Goal: Transaction & Acquisition: Purchase product/service

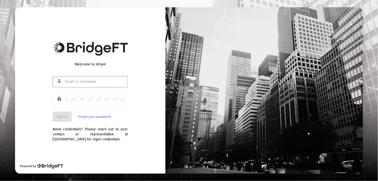
click at [84, 83] on input "text" at bounding box center [95, 82] width 60 height 4
type input "[EMAIL_ADDRESS][DOMAIN_NAME]"
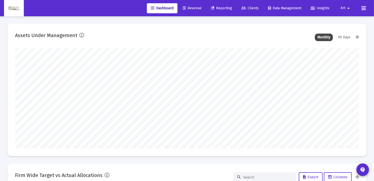
scroll to position [100, 185]
type input "[DATE]"
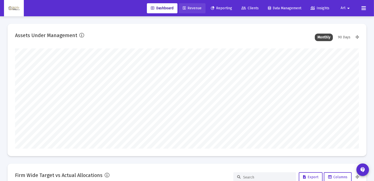
click at [184, 9] on span "Revenue" at bounding box center [192, 8] width 19 height 4
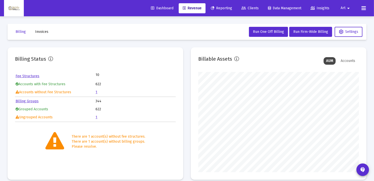
scroll to position [100, 161]
click at [96, 93] on link "1" at bounding box center [97, 92] width 2 height 4
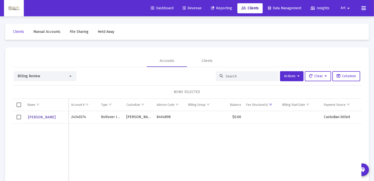
click at [56, 117] on span "[PERSON_NAME]" at bounding box center [42, 117] width 28 height 4
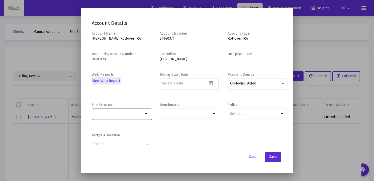
click at [146, 114] on mat-icon "arrow_drop_down" at bounding box center [146, 114] width 6 height 6
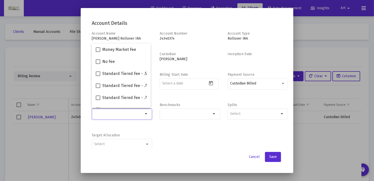
scroll to position [56, 0]
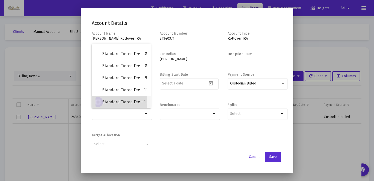
click at [99, 101] on span at bounding box center [98, 102] width 5 height 5
click at [98, 104] on input "Standard Tiered Fee - 1.50%" at bounding box center [98, 104] width 0 height 0
checkbox input "true"
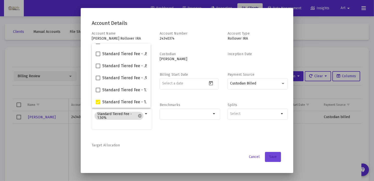
click at [273, 156] on span "Save" at bounding box center [273, 157] width 8 height 4
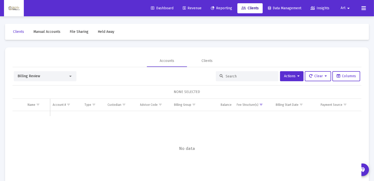
click at [192, 9] on span "Revenue" at bounding box center [192, 8] width 19 height 4
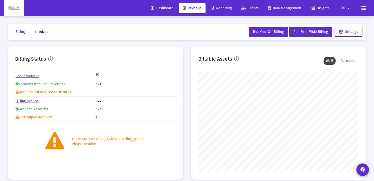
scroll to position [100, 161]
click at [96, 116] on link "1" at bounding box center [97, 117] width 2 height 4
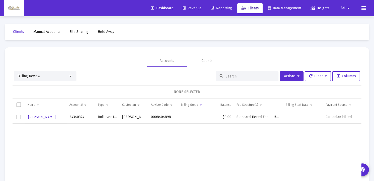
click at [18, 119] on span "Select row" at bounding box center [19, 117] width 5 height 5
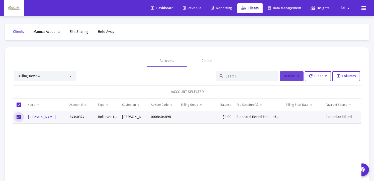
click at [297, 74] on icon at bounding box center [298, 76] width 2 height 4
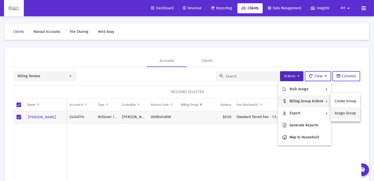
click at [338, 113] on button "Assign Group" at bounding box center [346, 113] width 30 height 12
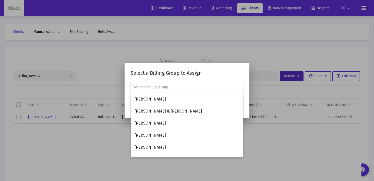
click at [216, 85] on div at bounding box center [187, 87] width 108 height 12
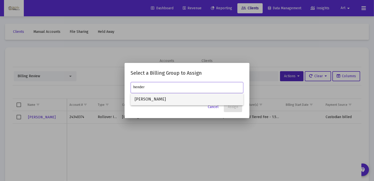
click at [187, 98] on span "[PERSON_NAME]" at bounding box center [187, 99] width 105 height 12
type input "[PERSON_NAME]"
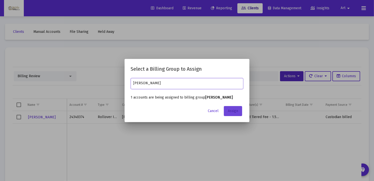
click at [231, 116] on button "Assign" at bounding box center [233, 111] width 18 height 10
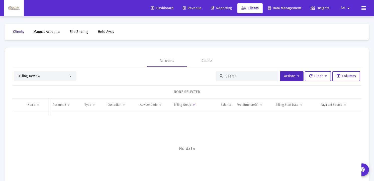
click at [22, 32] on span "Clients" at bounding box center [18, 32] width 11 height 4
click at [73, 76] on div "Billing Review" at bounding box center [45, 76] width 63 height 10
click at [68, 76] on div at bounding box center [70, 76] width 5 height 4
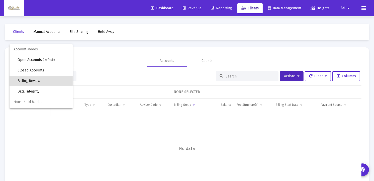
scroll to position [5, 0]
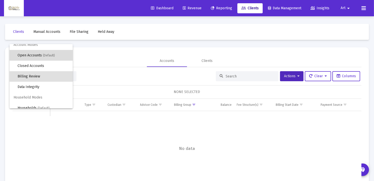
click at [57, 53] on span "Open Accounts (Default)" at bounding box center [43, 55] width 51 height 11
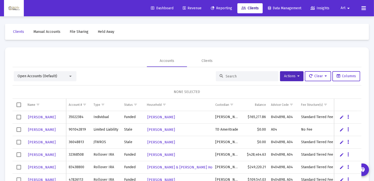
click at [238, 76] on input at bounding box center [250, 76] width 49 height 4
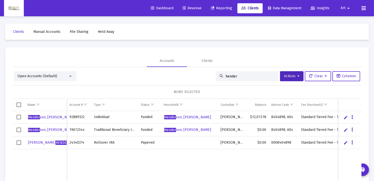
type input "hender"
click at [344, 142] on link "Edit" at bounding box center [346, 142] width 5 height 5
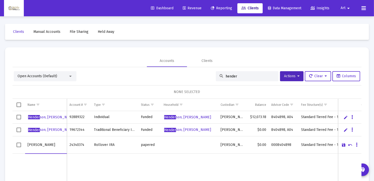
type input "[PERSON_NAME]"
click at [343, 146] on link "Save" at bounding box center [343, 145] width 5 height 5
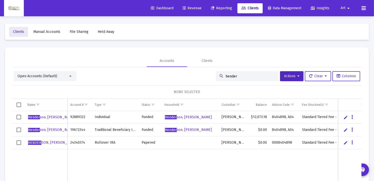
click at [21, 32] on span "Clients" at bounding box center [18, 32] width 11 height 4
click at [69, 74] on mat-select "Open Accounts (Default)" at bounding box center [45, 76] width 55 height 5
click at [70, 76] on div at bounding box center [70, 76] width 3 height 1
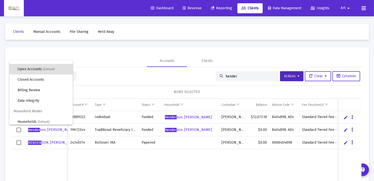
scroll to position [9, 0]
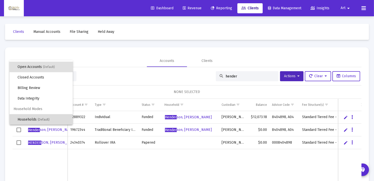
click at [49, 117] on span "Households (Default)" at bounding box center [43, 119] width 51 height 11
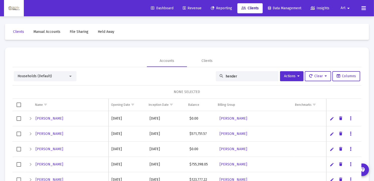
click at [251, 77] on input "hender" at bounding box center [250, 76] width 49 height 4
type input "h"
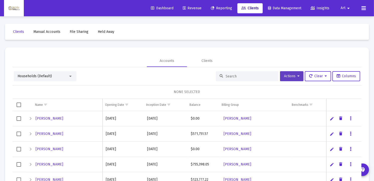
click at [297, 77] on icon at bounding box center [298, 76] width 2 height 4
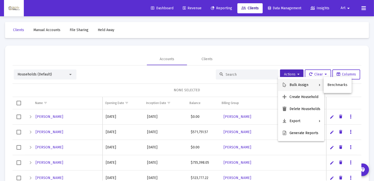
scroll to position [8, 0]
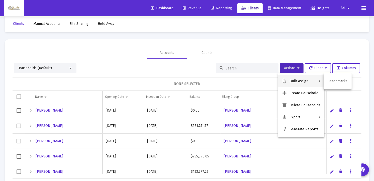
click at [243, 55] on div at bounding box center [187, 90] width 374 height 181
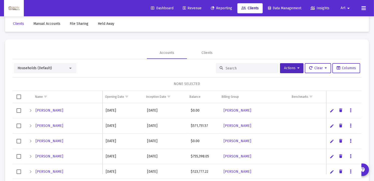
click at [71, 68] on div at bounding box center [70, 68] width 3 height 1
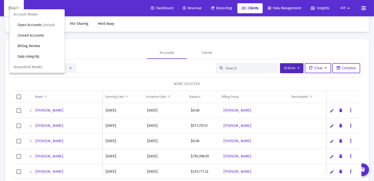
scroll to position [9, 0]
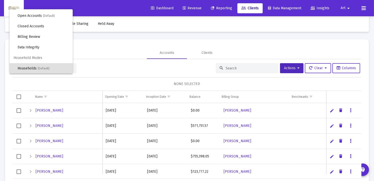
click at [186, 66] on div at bounding box center [187, 90] width 374 height 181
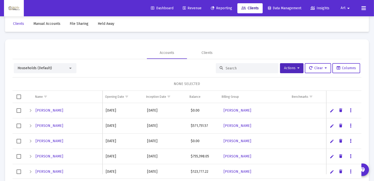
click at [70, 69] on div at bounding box center [70, 68] width 5 height 4
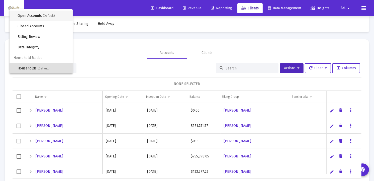
click at [51, 15] on span "(Default)" at bounding box center [49, 16] width 12 height 4
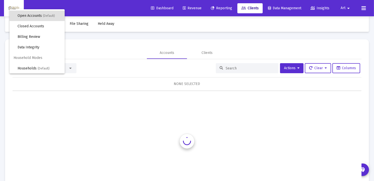
scroll to position [0, 0]
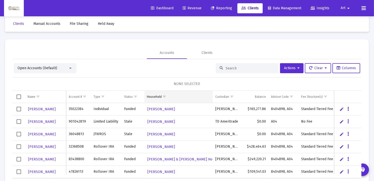
click at [154, 98] on div "Household" at bounding box center [154, 97] width 15 height 4
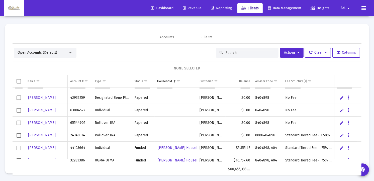
scroll to position [44, 0]
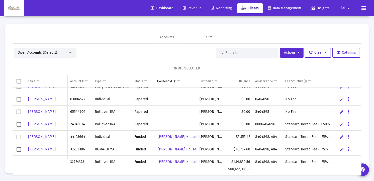
click at [19, 123] on span "Select row" at bounding box center [19, 124] width 5 height 5
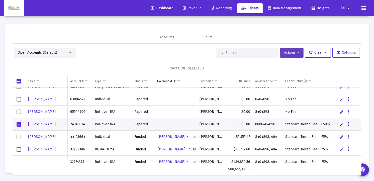
click at [297, 50] on button "Actions" at bounding box center [292, 53] width 24 height 10
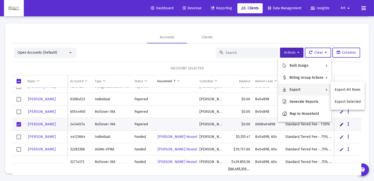
click at [71, 53] on div at bounding box center [187, 90] width 374 height 181
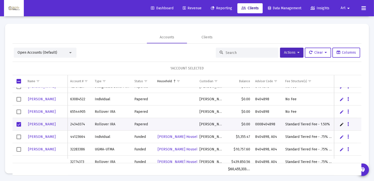
click at [69, 53] on div at bounding box center [70, 53] width 5 height 4
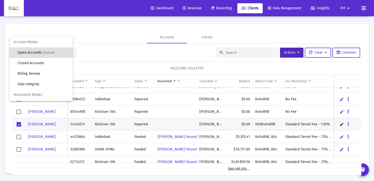
scroll to position [9, 0]
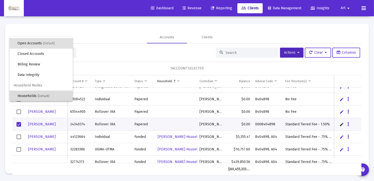
click at [45, 95] on span "(Default)" at bounding box center [44, 96] width 12 height 4
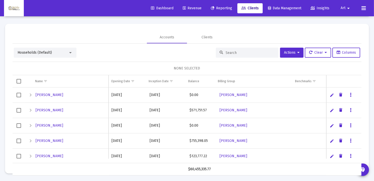
click at [236, 53] on input at bounding box center [250, 53] width 49 height 4
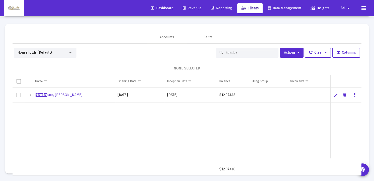
type input "hender"
click at [19, 94] on span "Select row" at bounding box center [19, 95] width 5 height 5
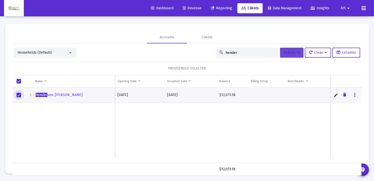
click at [299, 50] on button "Actions" at bounding box center [292, 53] width 24 height 10
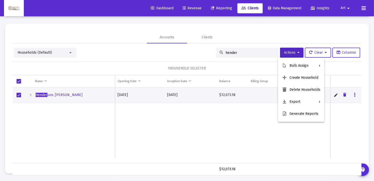
click at [215, 125] on div at bounding box center [187, 90] width 374 height 181
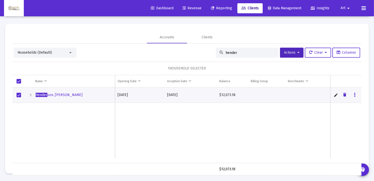
click at [336, 94] on link "Edit" at bounding box center [336, 95] width 5 height 5
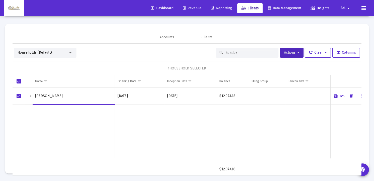
click at [335, 97] on link "Save" at bounding box center [336, 96] width 5 height 5
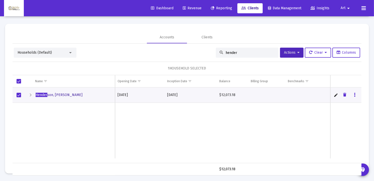
click at [69, 95] on span "Hender son, [PERSON_NAME]" at bounding box center [59, 95] width 47 height 4
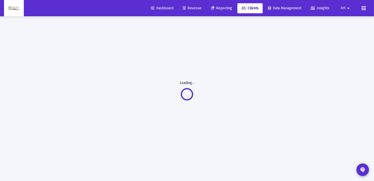
scroll to position [16, 0]
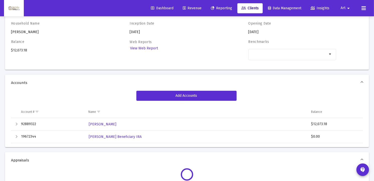
scroll to position [44, 0]
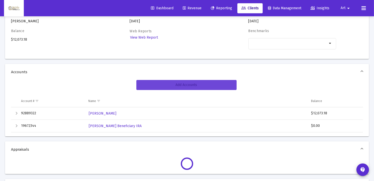
click at [202, 82] on button "Add Accounts" at bounding box center [186, 85] width 100 height 10
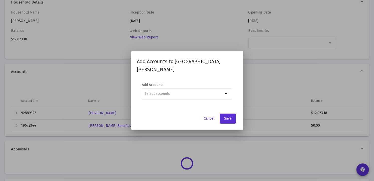
scroll to position [0, 0]
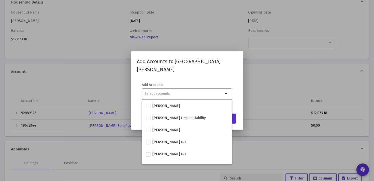
click at [192, 93] on input "Selection" at bounding box center [184, 94] width 79 height 4
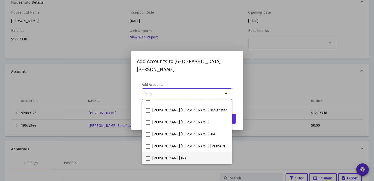
type input "hend"
click at [186, 158] on span "[PERSON_NAME] IRA" at bounding box center [169, 158] width 34 height 6
click at [148, 161] on input "[PERSON_NAME] IRA" at bounding box center [148, 161] width 0 height 0
checkbox input "true"
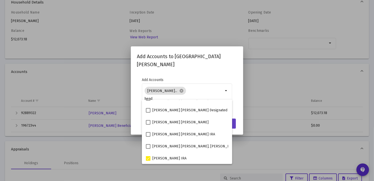
click at [234, 126] on button "Save" at bounding box center [228, 124] width 16 height 10
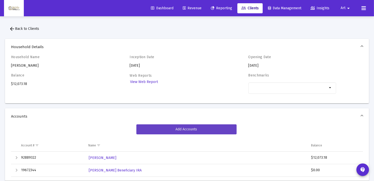
scroll to position [44, 0]
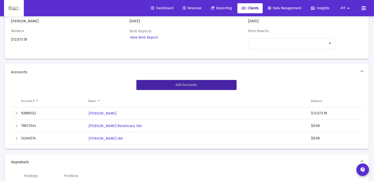
click at [192, 9] on span "Revenue" at bounding box center [192, 8] width 19 height 4
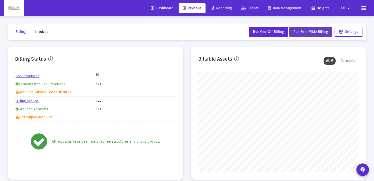
click at [306, 30] on span "Run Firm-Wide Billing" at bounding box center [310, 32] width 35 height 4
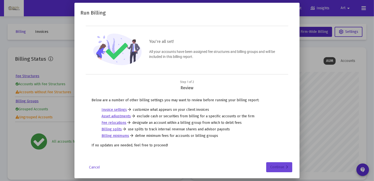
click at [277, 166] on div "Continue" at bounding box center [279, 167] width 18 height 10
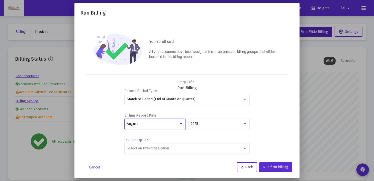
click at [180, 122] on div at bounding box center [181, 124] width 5 height 4
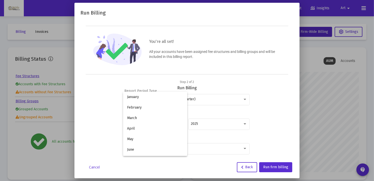
scroll to position [47, 0]
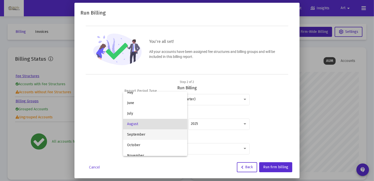
click at [149, 136] on span "September" at bounding box center [155, 134] width 56 height 11
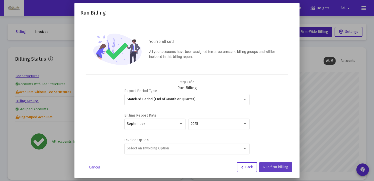
click at [275, 166] on span "Run firm billing" at bounding box center [275, 167] width 25 height 4
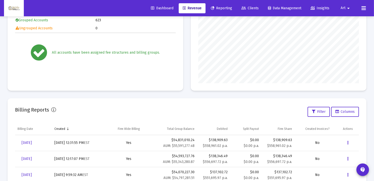
scroll to position [111, 0]
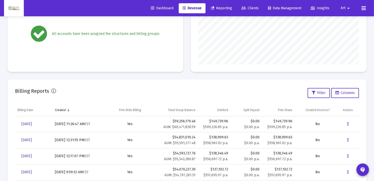
scroll to position [126, 0]
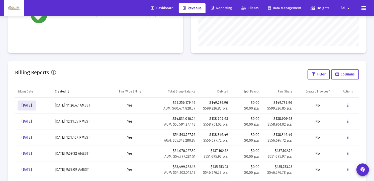
click at [32, 106] on span "Sep 30, 2025" at bounding box center [27, 105] width 10 height 4
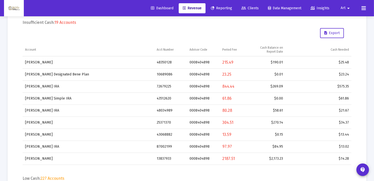
scroll to position [154, 0]
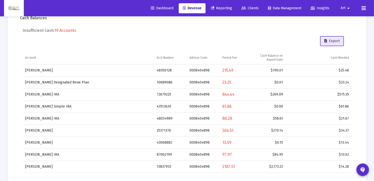
click at [333, 40] on span "Export" at bounding box center [331, 41] width 15 height 4
